Goal: Find specific page/section: Find specific page/section

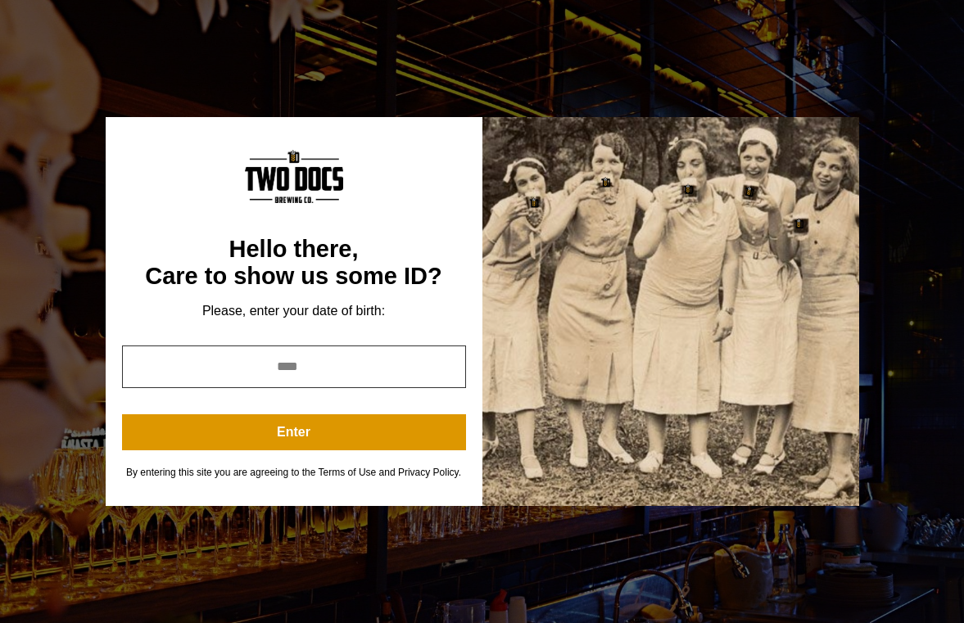
click at [410, 369] on input "year" at bounding box center [294, 367] width 344 height 43
click at [358, 369] on input "year" at bounding box center [294, 367] width 344 height 43
click at [299, 374] on input "year" at bounding box center [294, 367] width 344 height 43
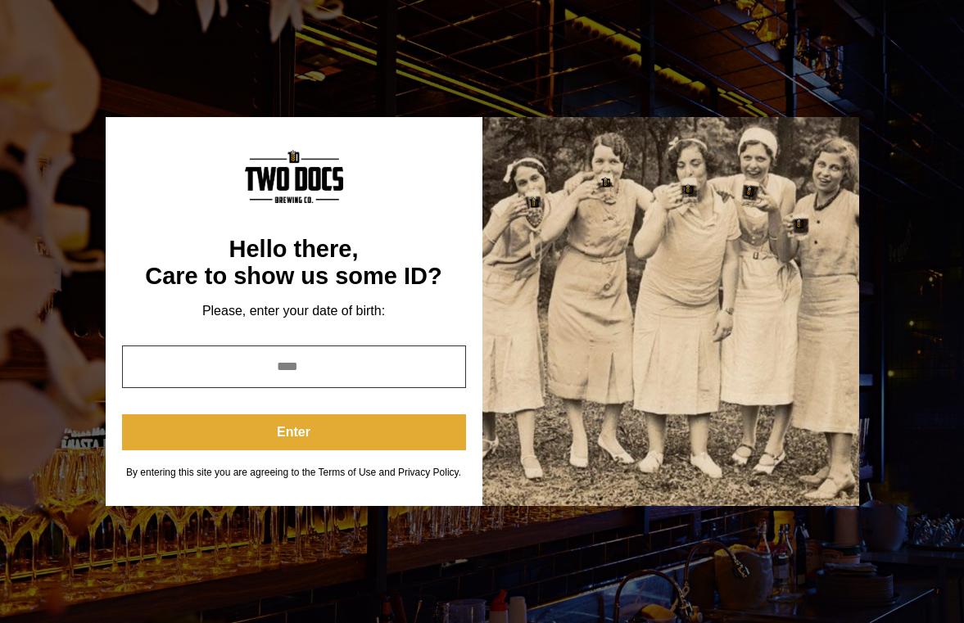
type input "****"
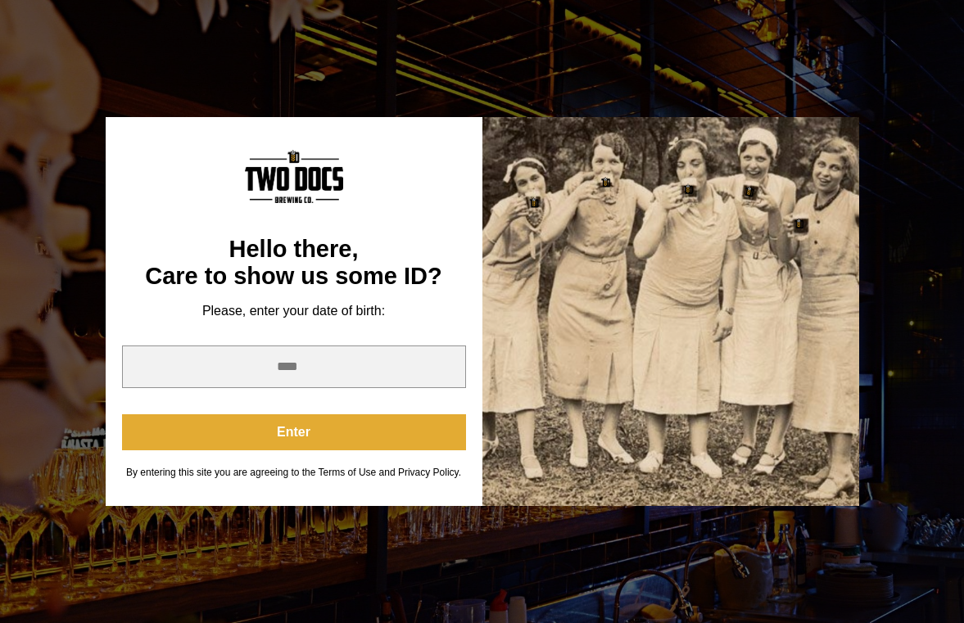
click at [327, 429] on button "Enter" at bounding box center [294, 432] width 344 height 36
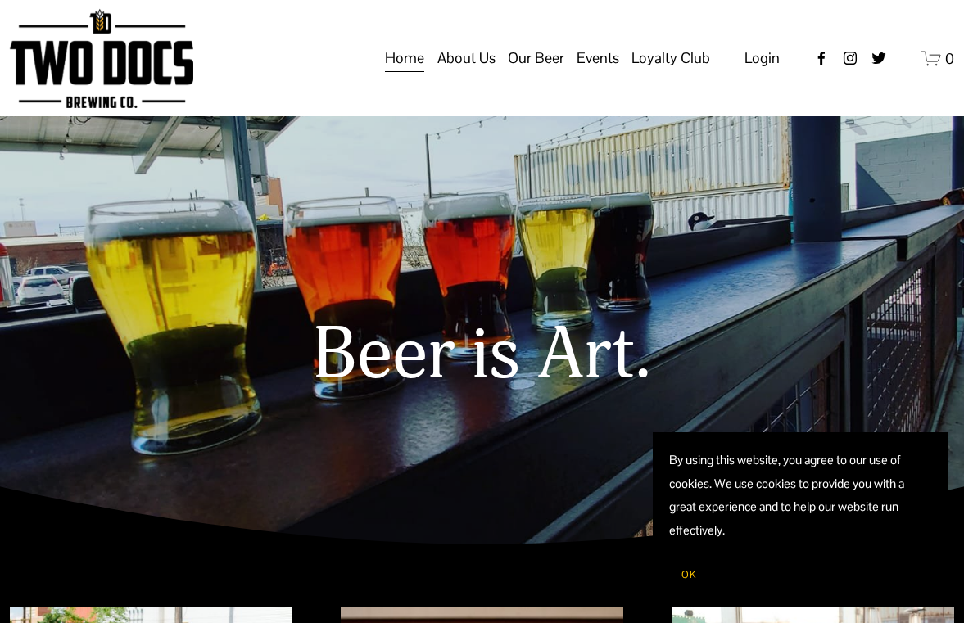
click at [527, 72] on span "Our Beer" at bounding box center [536, 58] width 57 height 28
click at [555, 72] on span "Our Beer" at bounding box center [536, 58] width 57 height 28
click at [0, 0] on span "Taproom Menu" at bounding box center [0, 0] width 0 height 0
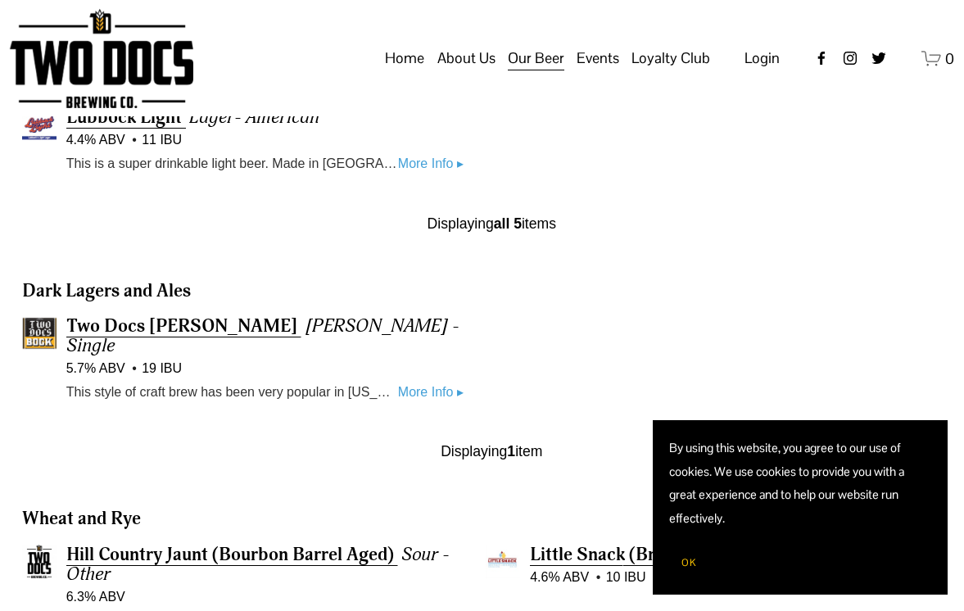
scroll to position [310, 0]
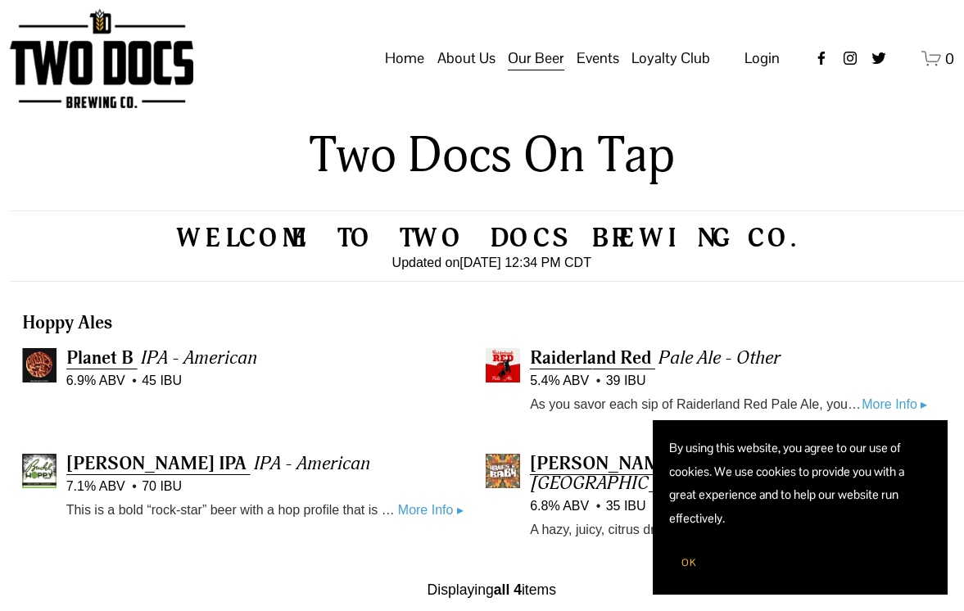
click at [689, 564] on span "OK" at bounding box center [689, 562] width 15 height 13
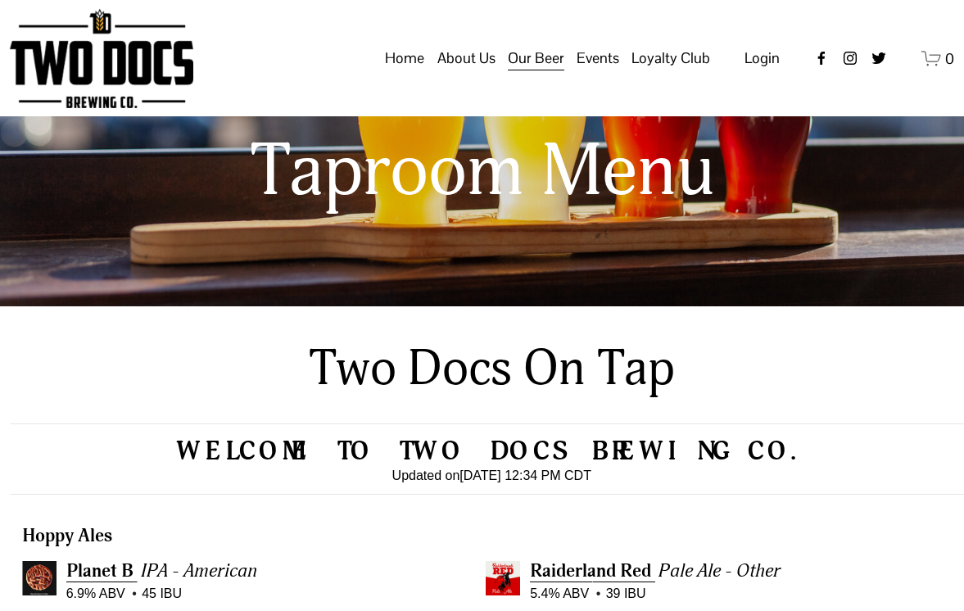
scroll to position [0, 0]
